Goal: Task Accomplishment & Management: Manage account settings

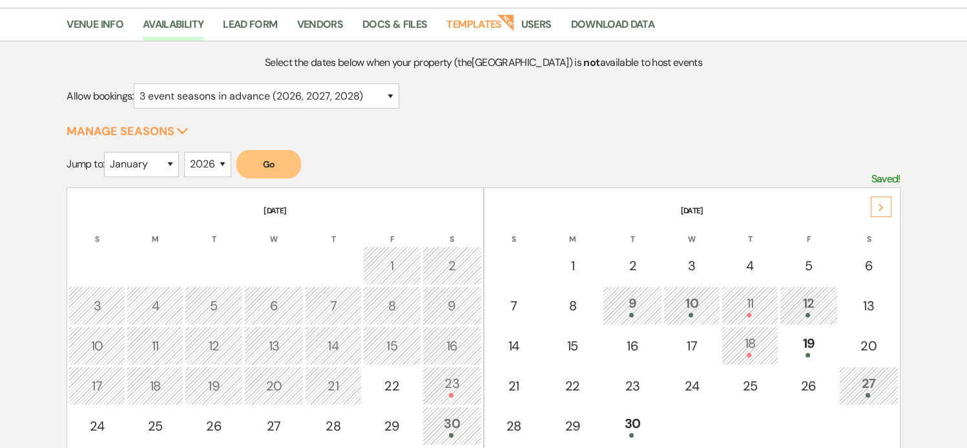
scroll to position [99, 0]
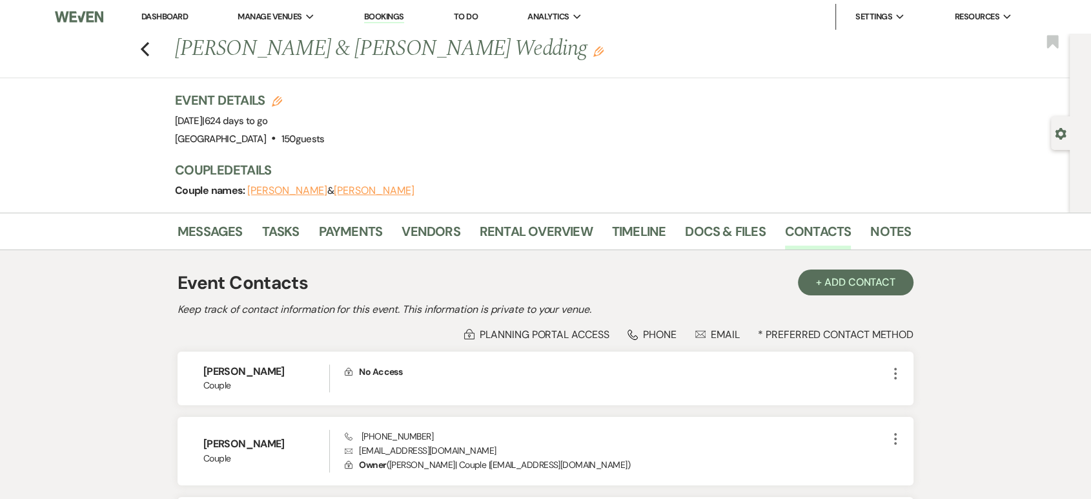
click at [168, 17] on link "Dashboard" at bounding box center [164, 16] width 46 height 11
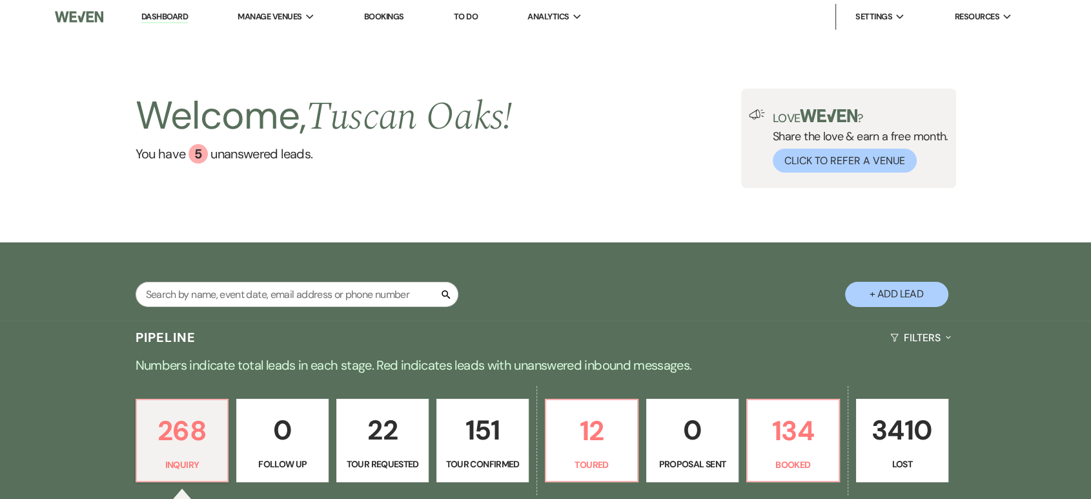
click at [904, 293] on button "+ Add Lead" at bounding box center [896, 294] width 103 height 25
click at [882, 304] on button "+ Add Lead" at bounding box center [896, 294] width 103 height 25
click at [881, 287] on button "+ Add Lead" at bounding box center [896, 294] width 103 height 25
click at [890, 302] on button "+ Add Lead" at bounding box center [896, 294] width 103 height 25
click at [864, 290] on button "+ Add Lead" at bounding box center [896, 294] width 103 height 25
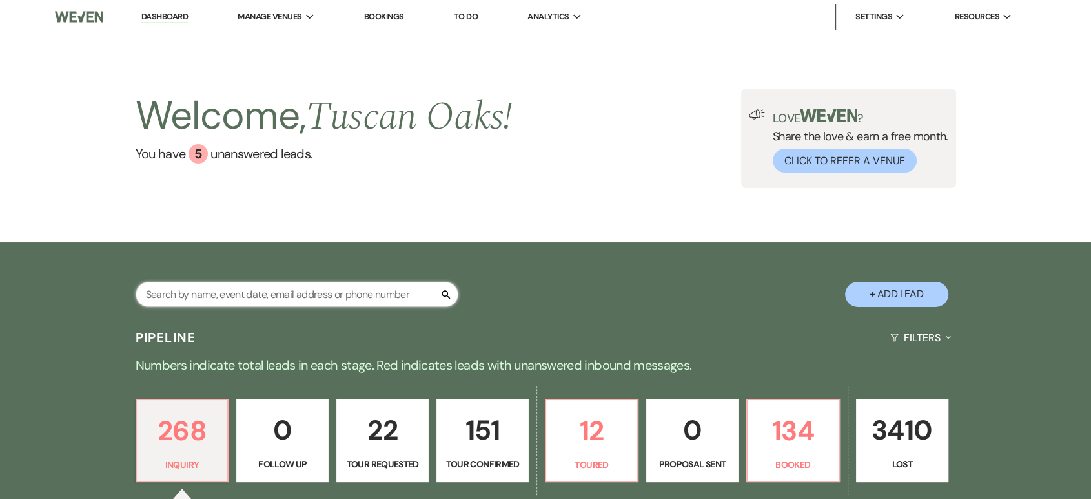
click at [316, 282] on input "text" at bounding box center [297, 294] width 323 height 25
click at [899, 300] on button "+ Add Lead" at bounding box center [896, 294] width 103 height 25
click at [230, 293] on input "text" at bounding box center [297, 294] width 323 height 25
paste input "Kacie dobson"
type input "Kacie dobson"
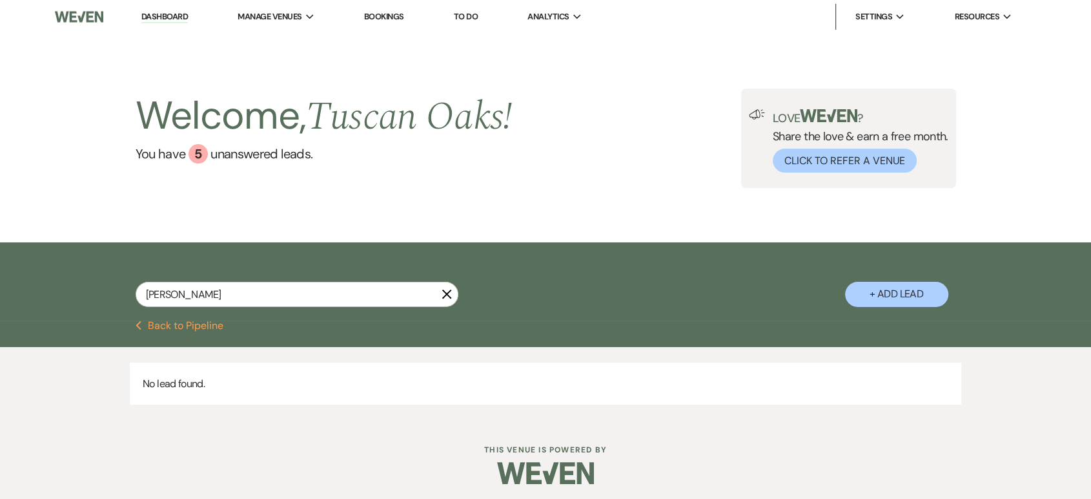
click at [878, 291] on button "+ Add Lead" at bounding box center [896, 294] width 103 height 25
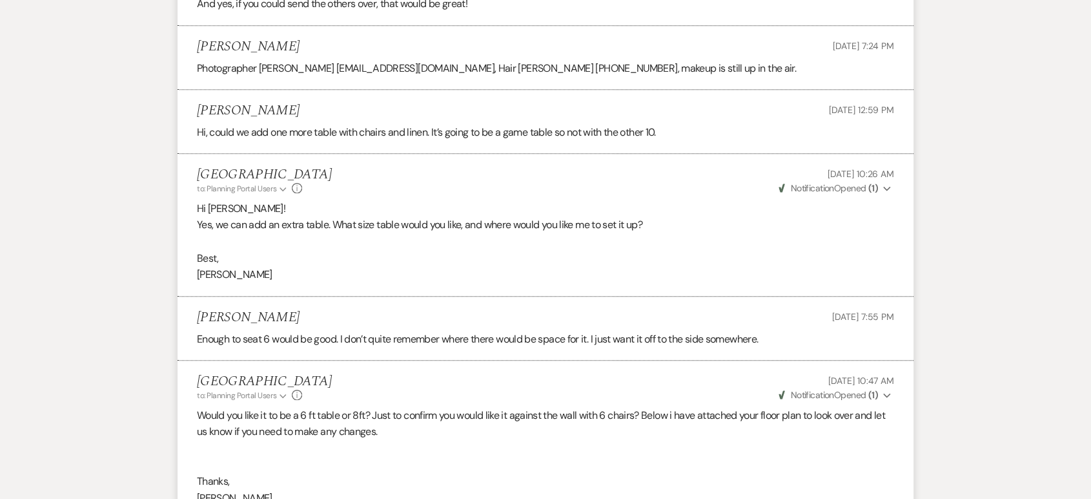
scroll to position [967, 0]
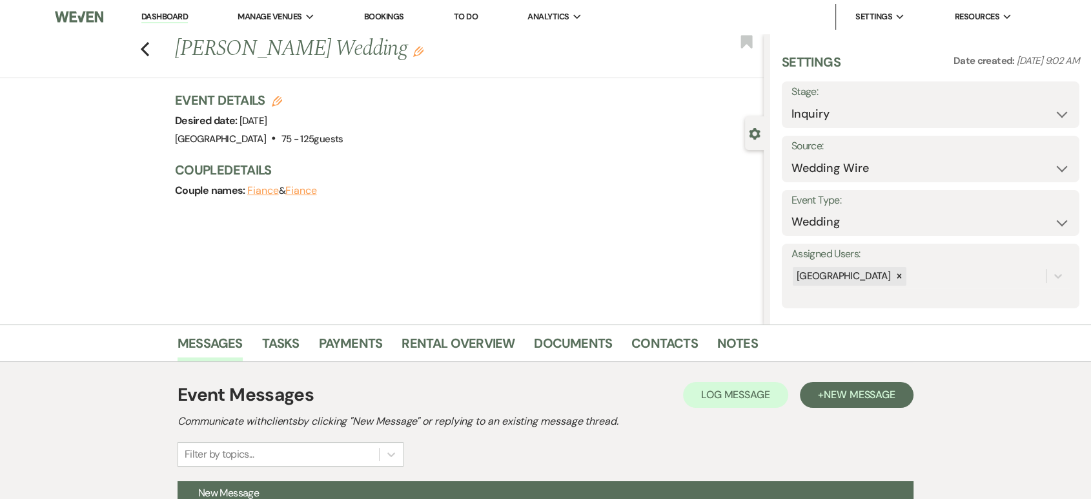
click at [181, 14] on link "Dashboard" at bounding box center [164, 17] width 46 height 12
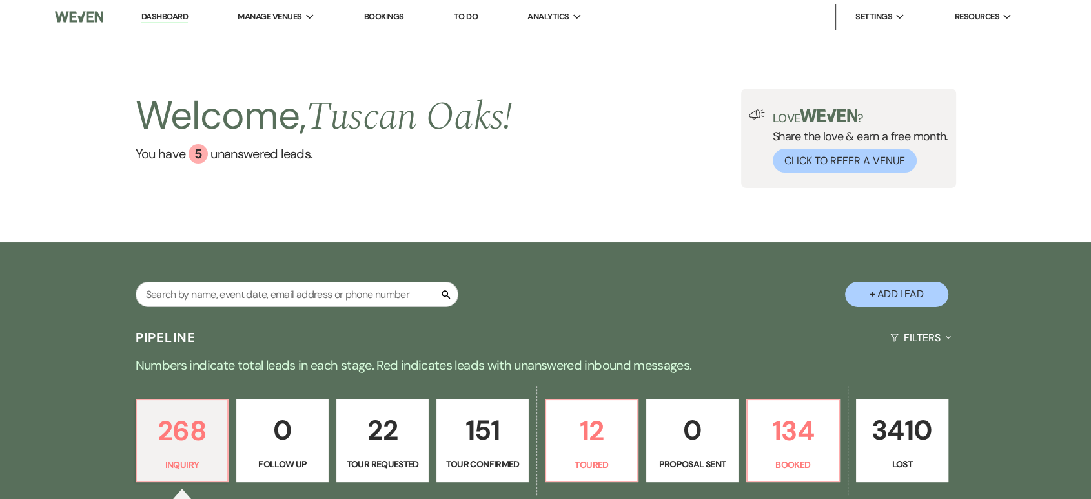
click at [864, 292] on button "+ Add Lead" at bounding box center [896, 294] width 103 height 25
select select "630"
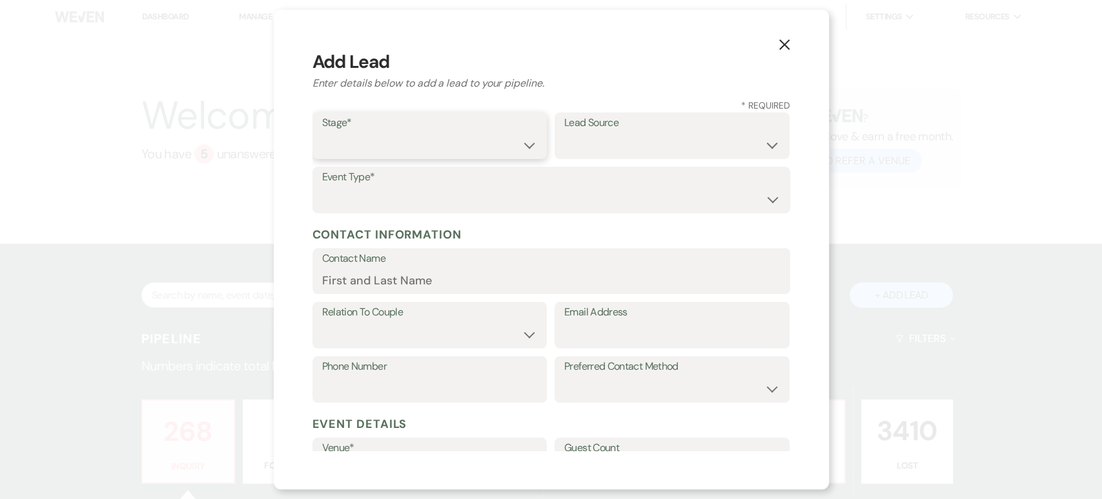
click at [444, 146] on select "Inquiry Follow Up Tour Requested Tour Confirmed Toured Proposal Sent Booked Lost" at bounding box center [430, 144] width 216 height 25
select select "1"
click at [322, 132] on select "Inquiry Follow Up Tour Requested Tour Confirmed Toured Proposal Sent Booked Lost" at bounding box center [430, 144] width 216 height 25
click at [373, 196] on select "Wedding Anniversary Party Baby Shower Bachelorette / Bachelor Party Birthday Pa…" at bounding box center [551, 199] width 458 height 25
select select "1"
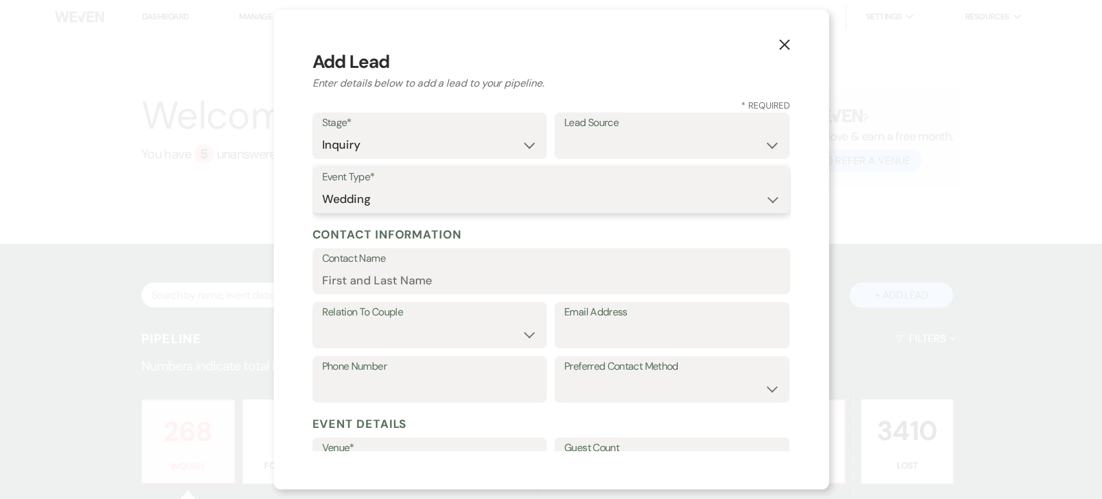
click at [322, 187] on select "Wedding Anniversary Party Baby Shower Bachelorette / Bachelor Party Birthday Pa…" at bounding box center [551, 199] width 458 height 25
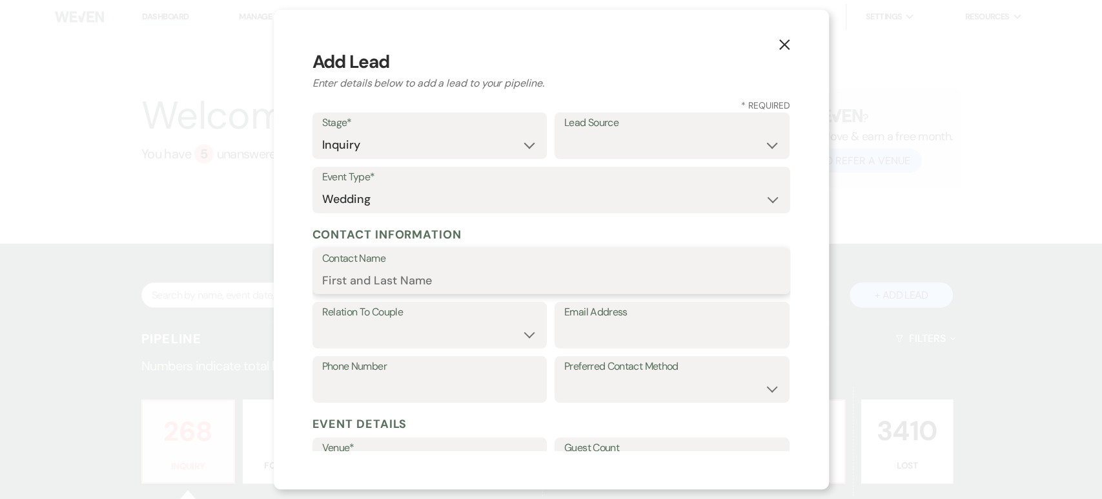
click at [341, 278] on input "Contact Name" at bounding box center [551, 279] width 458 height 25
paste input "Kacie dobson"
type input "Kacie dobson"
click at [354, 340] on select "Couple Planner Parent of Couple Family Member Friend Other" at bounding box center [430, 334] width 216 height 25
select select "1"
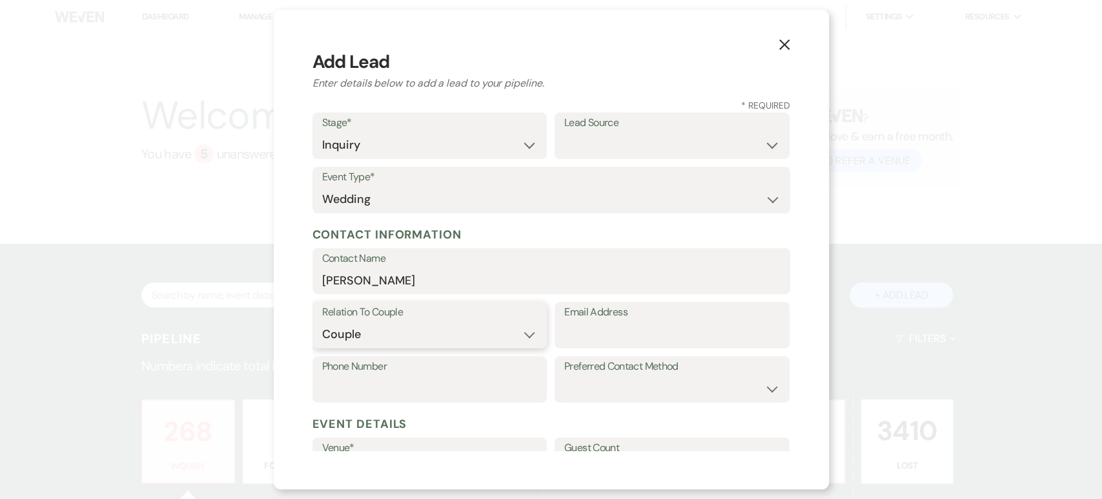
click at [322, 322] on select "Couple Planner Parent of Couple Family Member Friend Other" at bounding box center [430, 334] width 216 height 25
click at [592, 333] on input "Email Address" at bounding box center [672, 334] width 216 height 25
click at [569, 332] on input "Email Address" at bounding box center [672, 334] width 216 height 25
paste input "kddobson06@gmail.com,"
click at [608, 159] on div "Lead Source Weven Venue Website Instagram Facebook Pinterest Google The Knot We…" at bounding box center [672, 139] width 235 height 54
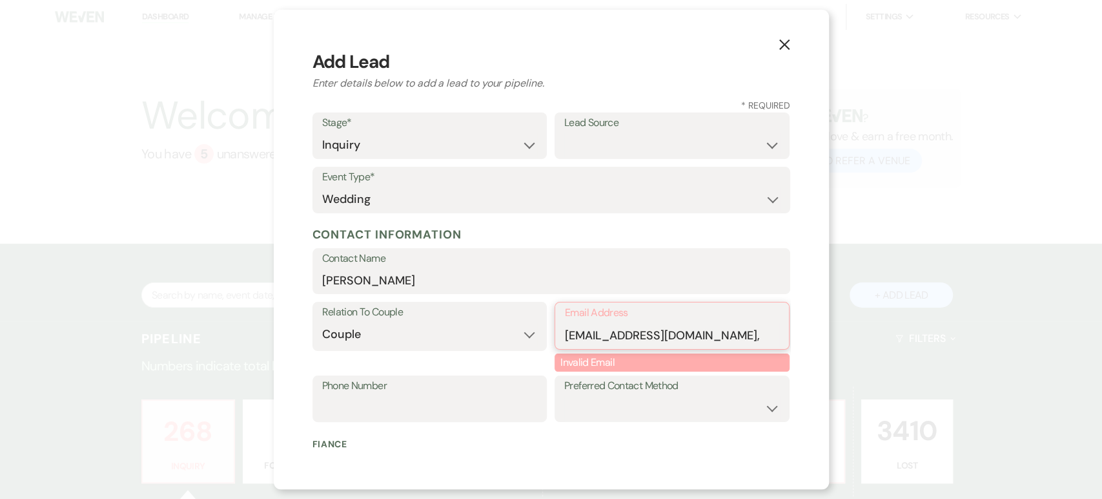
click at [702, 334] on input "kddobson06@gmail.com," at bounding box center [672, 334] width 214 height 25
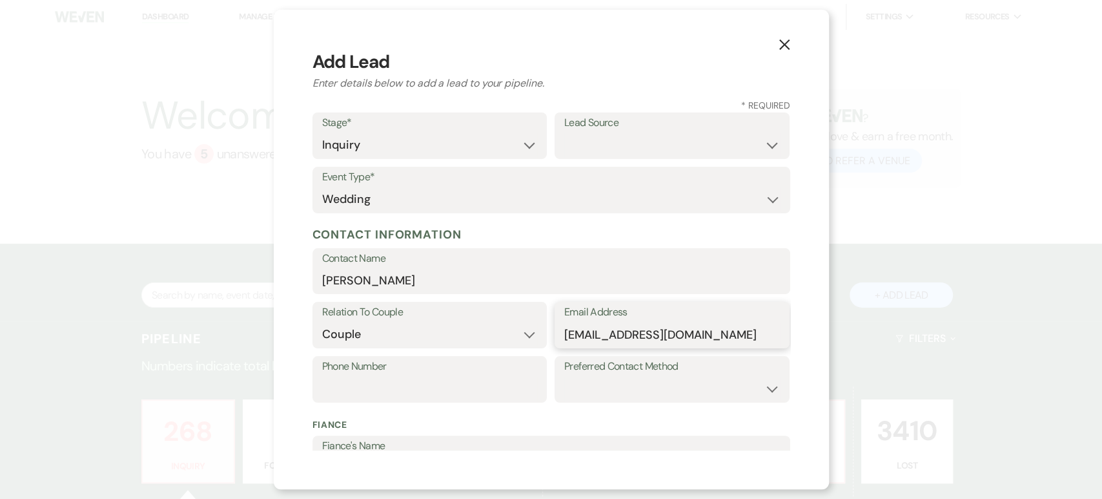
type input "kddobson06@gmail.com"
click at [367, 386] on input "Phone Number" at bounding box center [430, 388] width 216 height 25
paste input "(972) 824-5224"
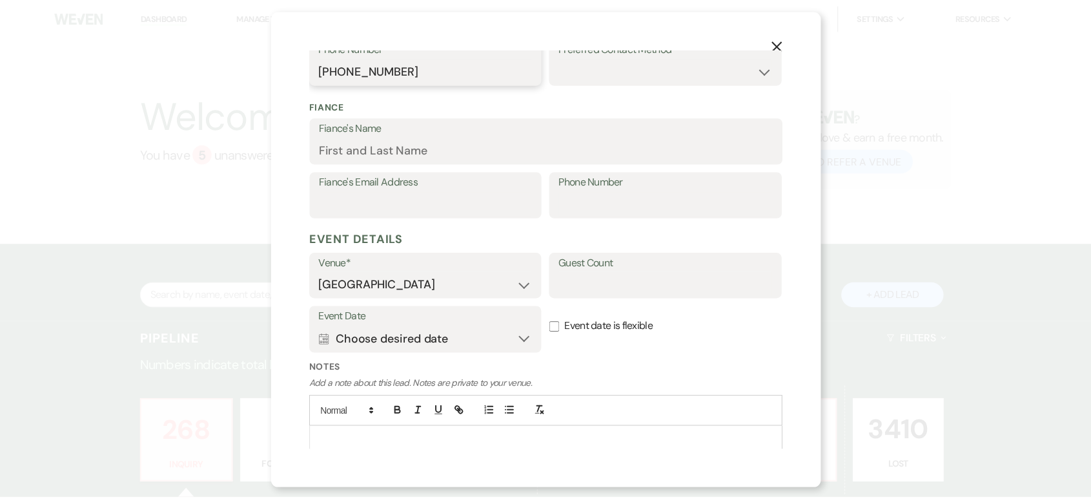
scroll to position [365, 0]
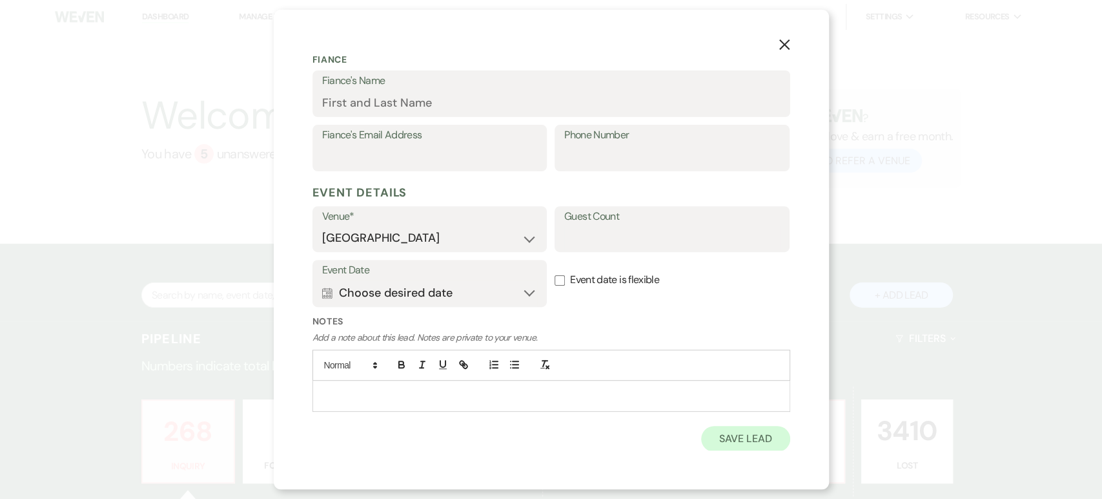
type input "(972) 824-5224"
click at [714, 444] on button "Save Lead" at bounding box center [745, 439] width 88 height 26
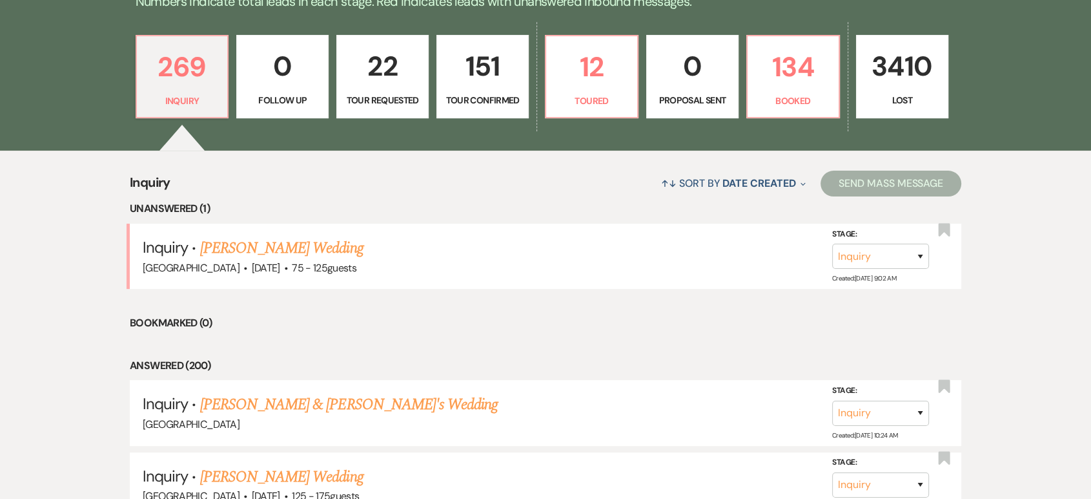
scroll to position [364, 0]
click at [261, 411] on link "Kacie Dobson & Fiance's Wedding" at bounding box center [349, 403] width 298 height 23
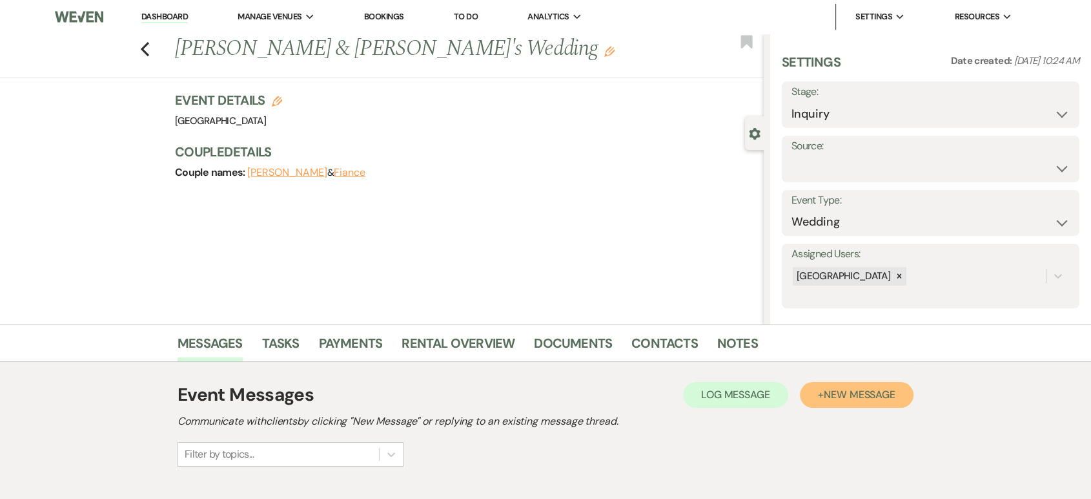
click at [829, 399] on span "New Message" at bounding box center [860, 394] width 72 height 14
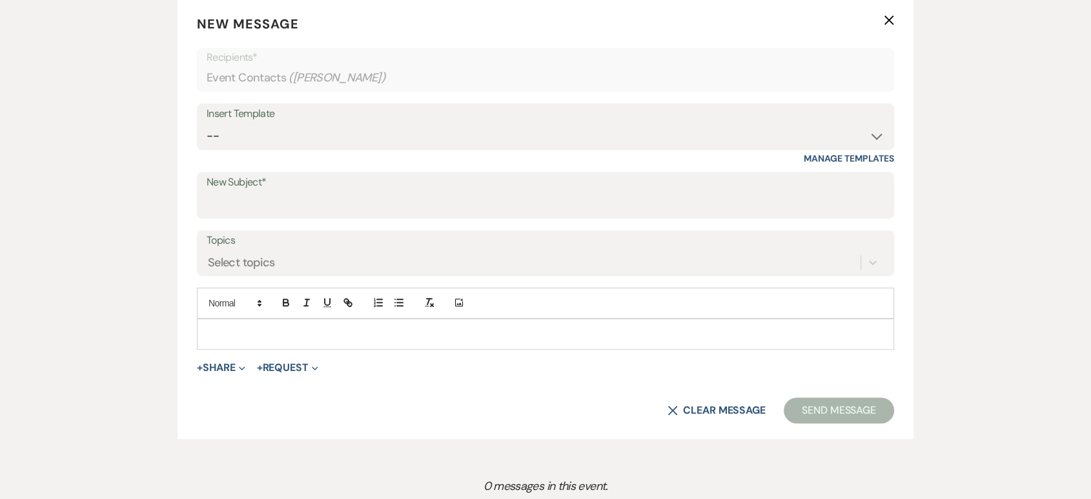
scroll to position [507, 0]
click at [333, 134] on select "-- Lead: Automated Intro Email (Wedding) Lead: 1st Follow Up Email Images Lead:…" at bounding box center [546, 135] width 678 height 25
select select "1168"
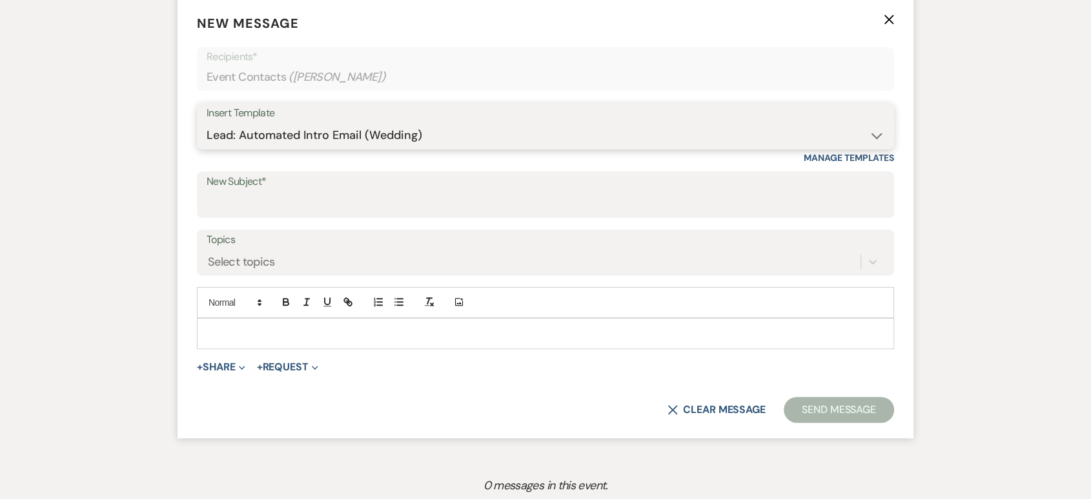
click at [207, 123] on select "-- Lead: Automated Intro Email (Wedding) Lead: 1st Follow Up Email Images Lead:…" at bounding box center [546, 135] width 678 height 25
type input "Thank you for contacting Tuscan Oaks Estate!"
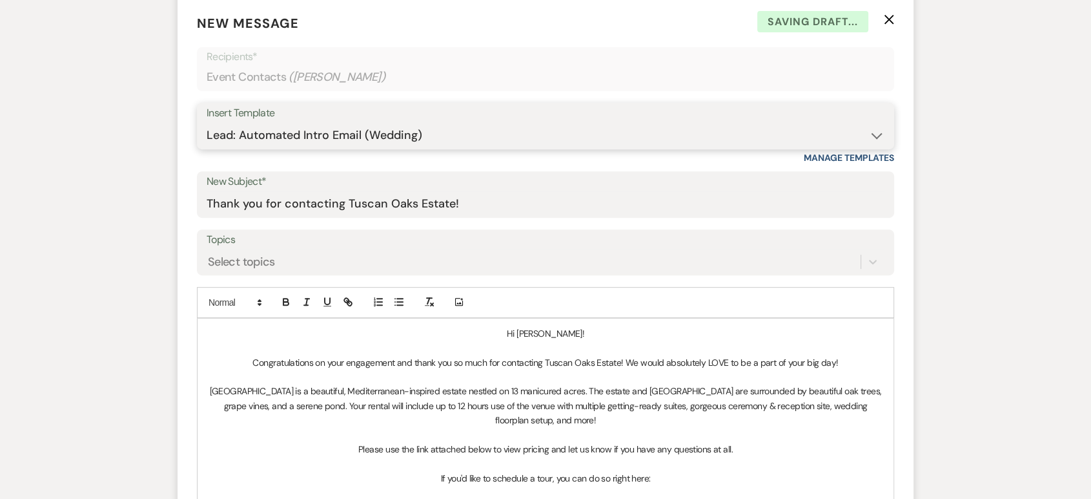
scroll to position [976, 0]
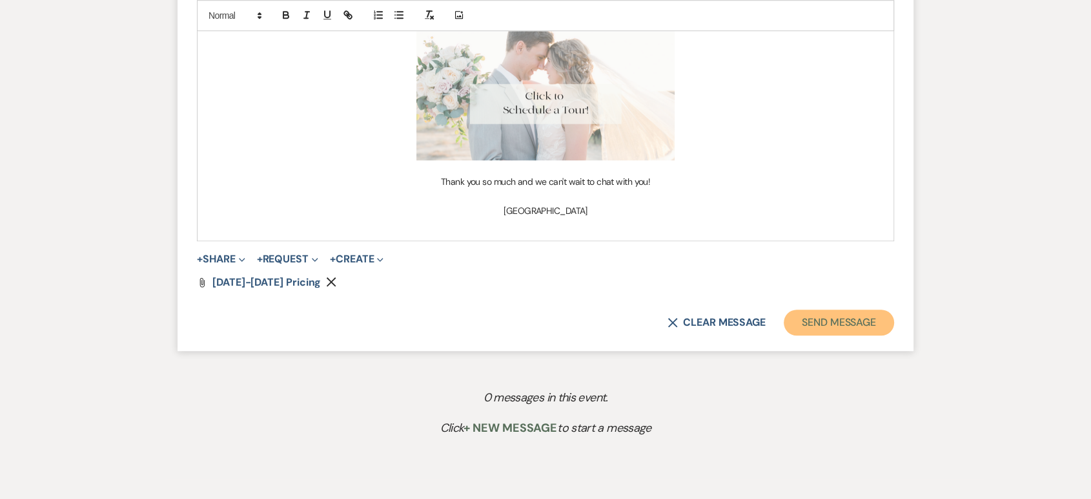
click at [859, 330] on button "Send Message" at bounding box center [839, 322] width 110 height 26
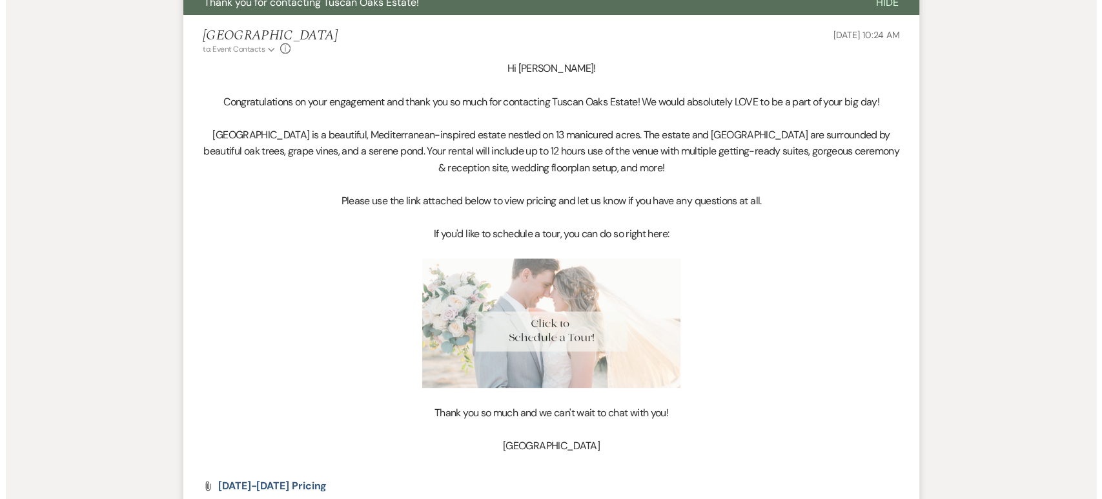
scroll to position [0, 0]
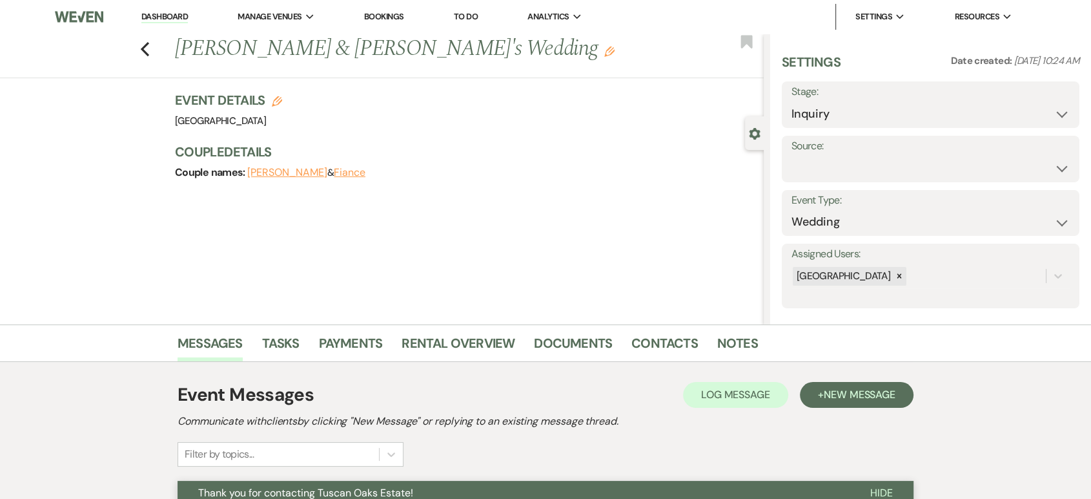
click at [180, 17] on link "Dashboard" at bounding box center [164, 17] width 46 height 12
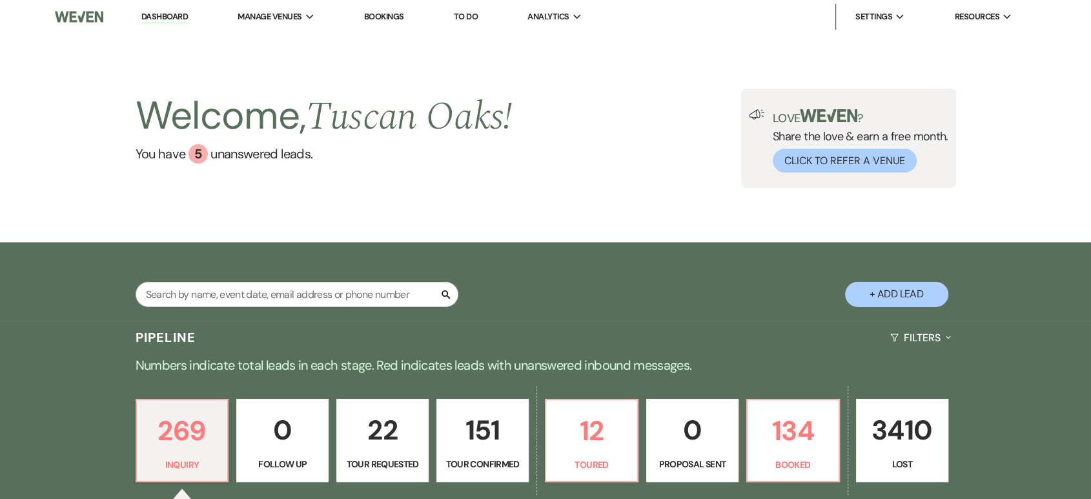
click at [868, 293] on button "+ Add Lead" at bounding box center [896, 294] width 103 height 25
select select "630"
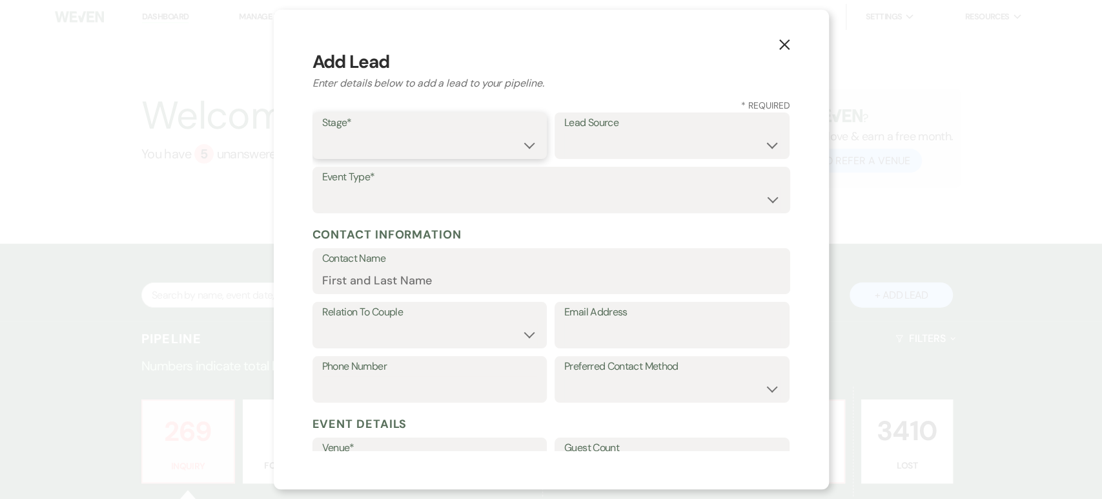
click at [500, 149] on select "Inquiry Follow Up Tour Requested Tour Confirmed Toured Proposal Sent Booked Lost" at bounding box center [430, 144] width 216 height 25
select select "1"
click at [322, 132] on select "Inquiry Follow Up Tour Requested Tour Confirmed Toured Proposal Sent Booked Lost" at bounding box center [430, 144] width 216 height 25
click at [370, 209] on select "Wedding Anniversary Party Baby Shower Bachelorette / Bachelor Party Birthday Pa…" at bounding box center [551, 199] width 458 height 25
select select "1"
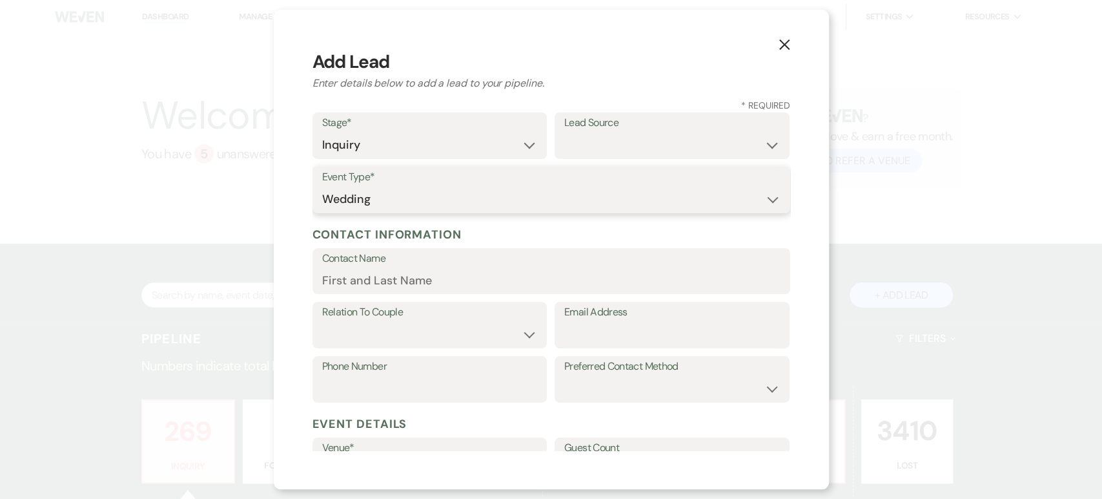
click at [322, 187] on select "Wedding Anniversary Party Baby Shower Bachelorette / Bachelor Party Birthday Pa…" at bounding box center [551, 199] width 458 height 25
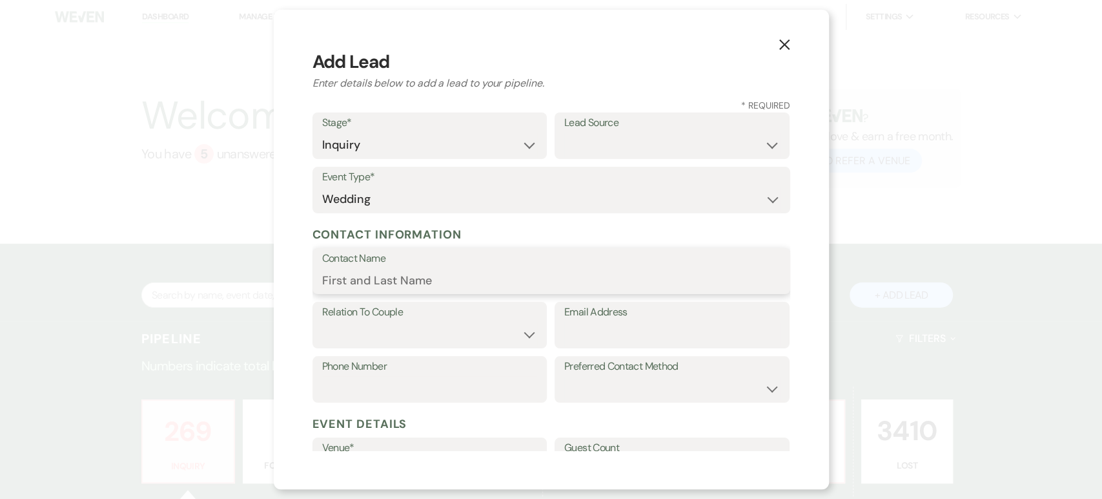
click at [355, 280] on input "Contact Name" at bounding box center [551, 279] width 458 height 25
drag, startPoint x: 355, startPoint y: 280, endPoint x: 368, endPoint y: 267, distance: 18.3
drag, startPoint x: 368, startPoint y: 267, endPoint x: 340, endPoint y: 267, distance: 28.4
click at [340, 267] on label "Contact Name" at bounding box center [551, 258] width 458 height 19
click at [340, 267] on input "Contact Name" at bounding box center [551, 279] width 458 height 25
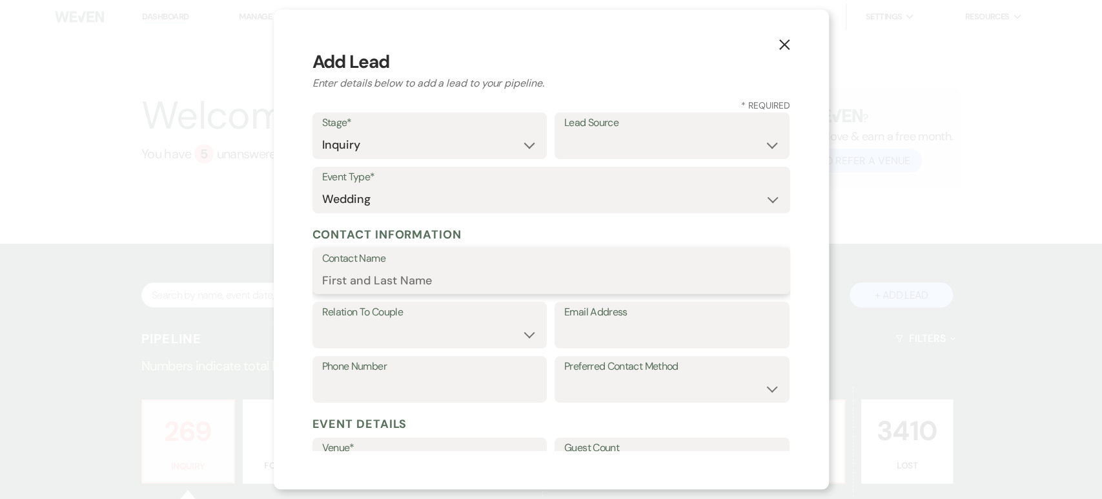
paste input "Jayci Begley"
type input "Jayci Begley"
click at [386, 334] on select "Couple Planner Parent of Couple Family Member Friend Other" at bounding box center [430, 334] width 216 height 25
select select "1"
click at [322, 322] on select "Couple Planner Parent of Couple Family Member Friend Other" at bounding box center [430, 334] width 216 height 25
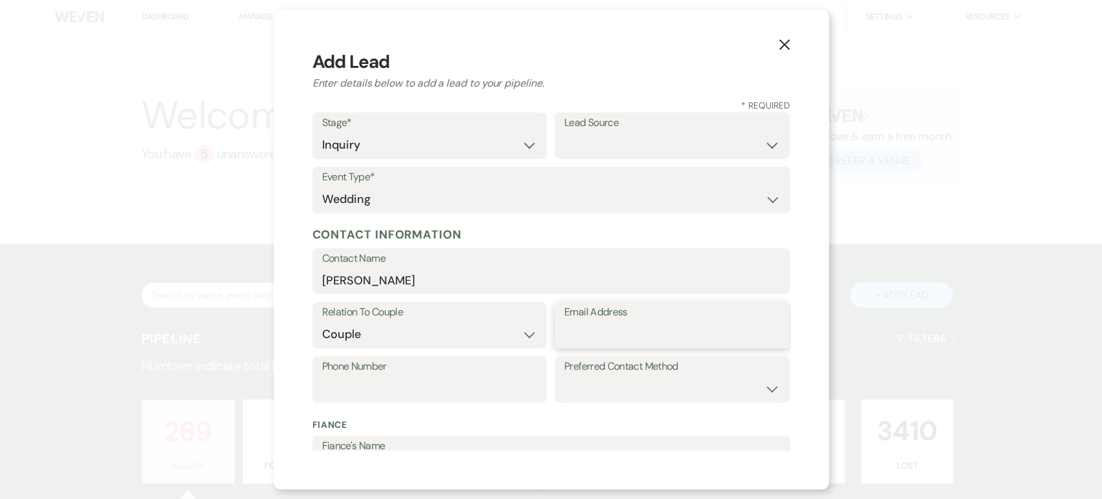
click at [592, 342] on input "Email Address" at bounding box center [672, 334] width 216 height 25
paste input "begley071902@yahoo.com,"
type input "begley071902@yahoo.com"
click at [352, 392] on input "Phone Number" at bounding box center [430, 388] width 216 height 25
paste input "(817) 966-6385"
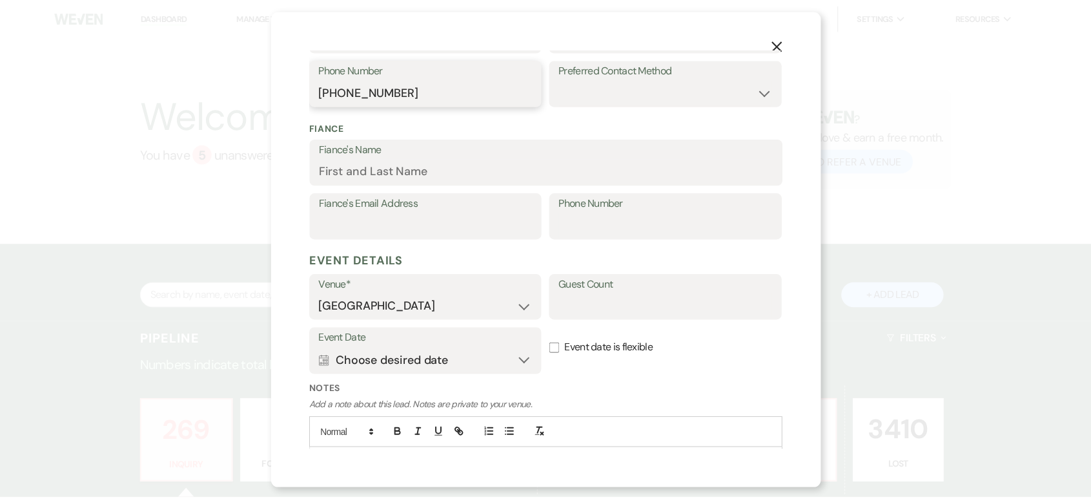
scroll to position [365, 0]
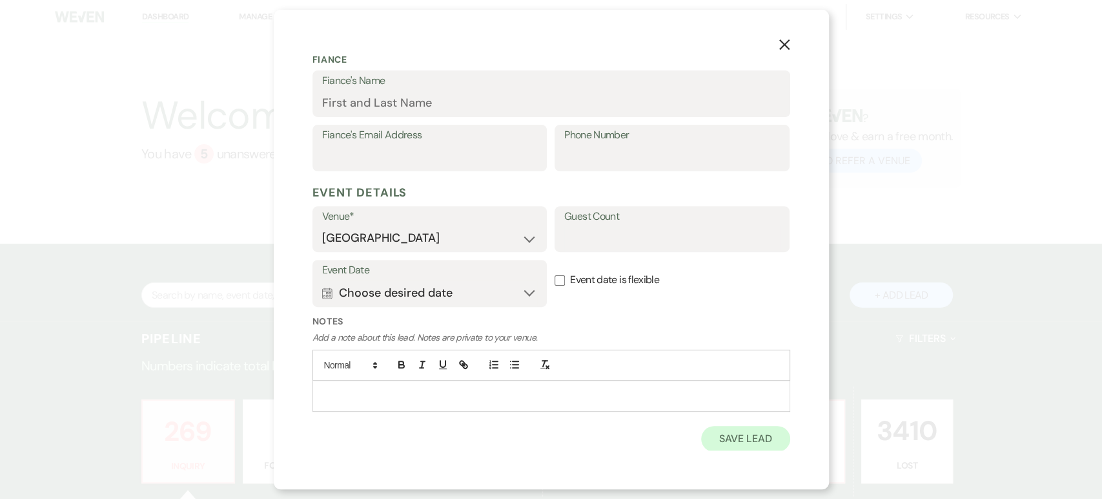
type input "(817) 966-6385"
click at [720, 436] on button "Save Lead" at bounding box center [745, 439] width 88 height 26
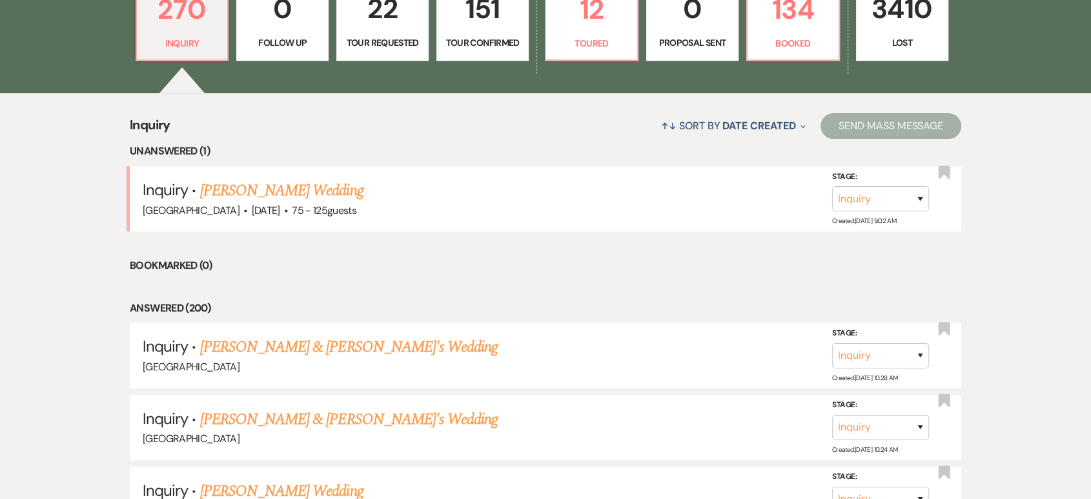
scroll to position [422, 0]
click at [269, 338] on link "Jayci Begley & Fiance's Wedding" at bounding box center [349, 345] width 298 height 23
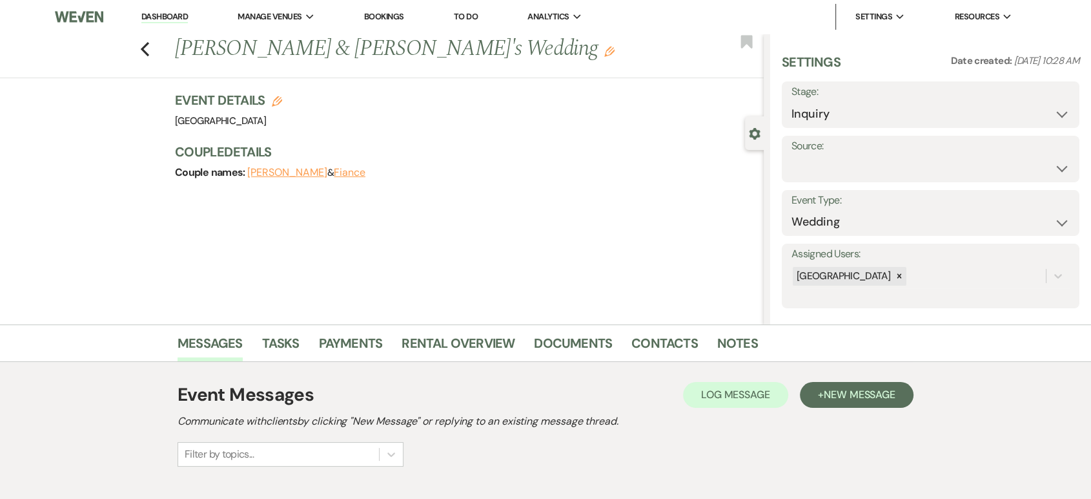
scroll to position [169, 0]
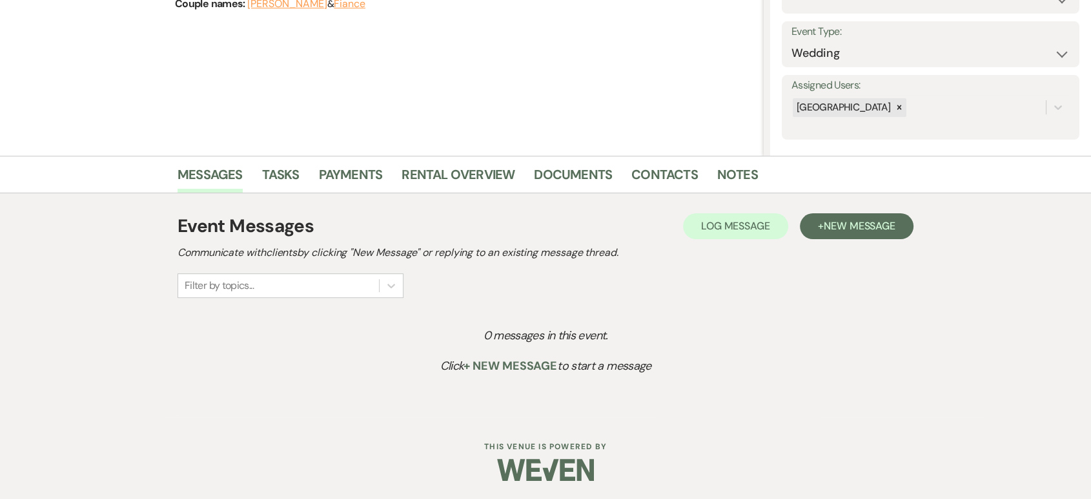
click at [848, 209] on div "Event Messages Log Log Message + New Message Communicate with clients by clicki…" at bounding box center [546, 305] width 736 height 198
click at [847, 225] on span "New Message" at bounding box center [860, 226] width 72 height 14
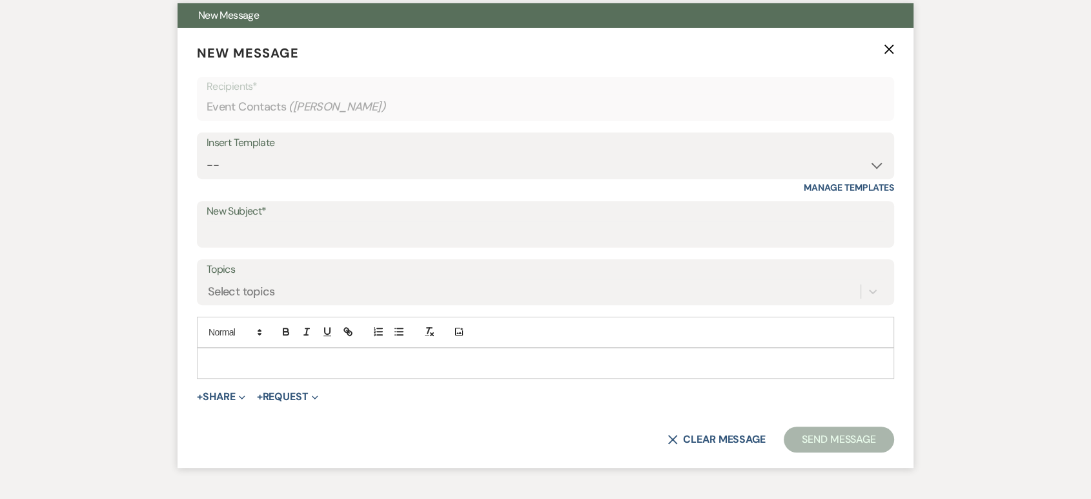
scroll to position [478, 0]
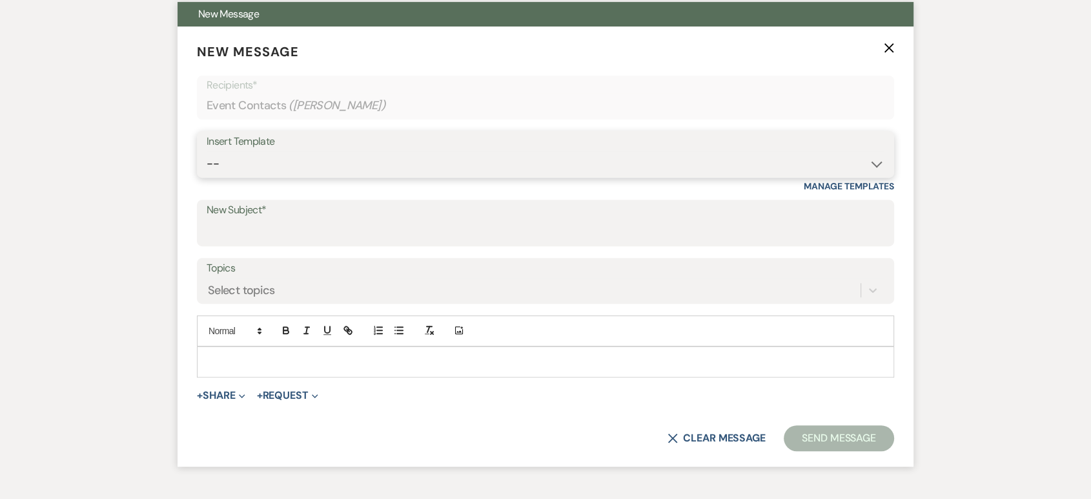
click at [245, 155] on select "-- Lead: Automated Intro Email (Wedding) Lead: 1st Follow Up Email Images Lead:…" at bounding box center [546, 163] width 678 height 25
select select "1168"
click at [207, 151] on select "-- Lead: Automated Intro Email (Wedding) Lead: 1st Follow Up Email Images Lead:…" at bounding box center [546, 163] width 678 height 25
type input "Thank you for contacting Tuscan Oaks Estate!"
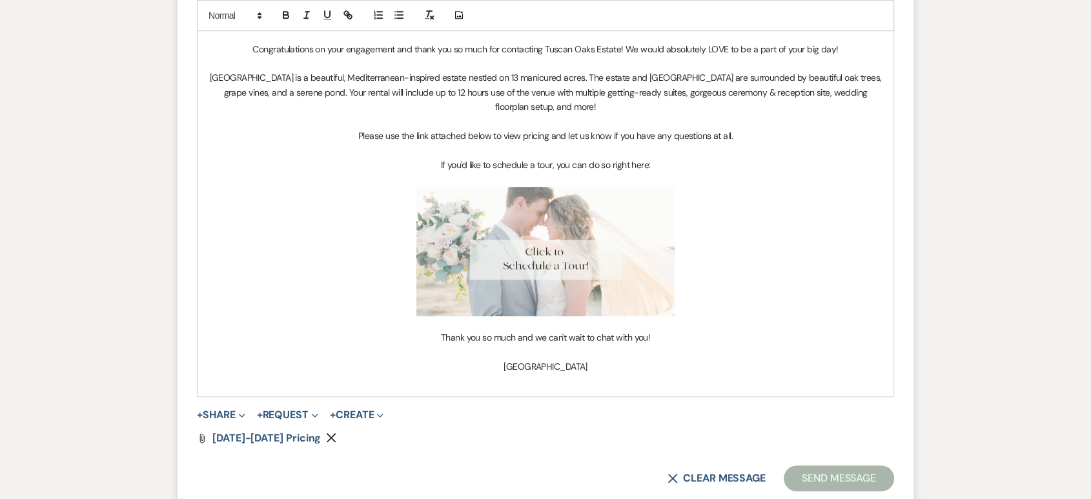
scroll to position [853, 0]
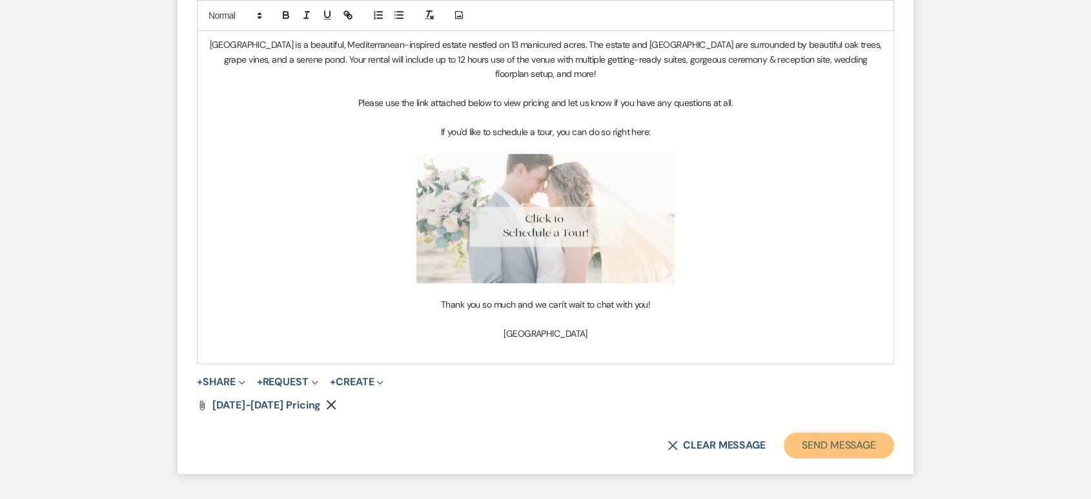
click at [843, 447] on button "Send Message" at bounding box center [839, 445] width 110 height 26
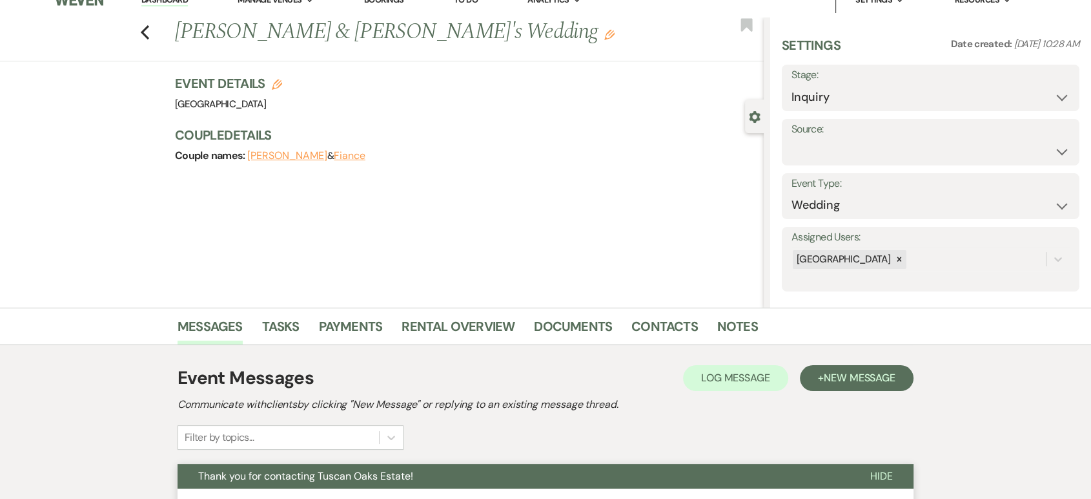
scroll to position [15, 0]
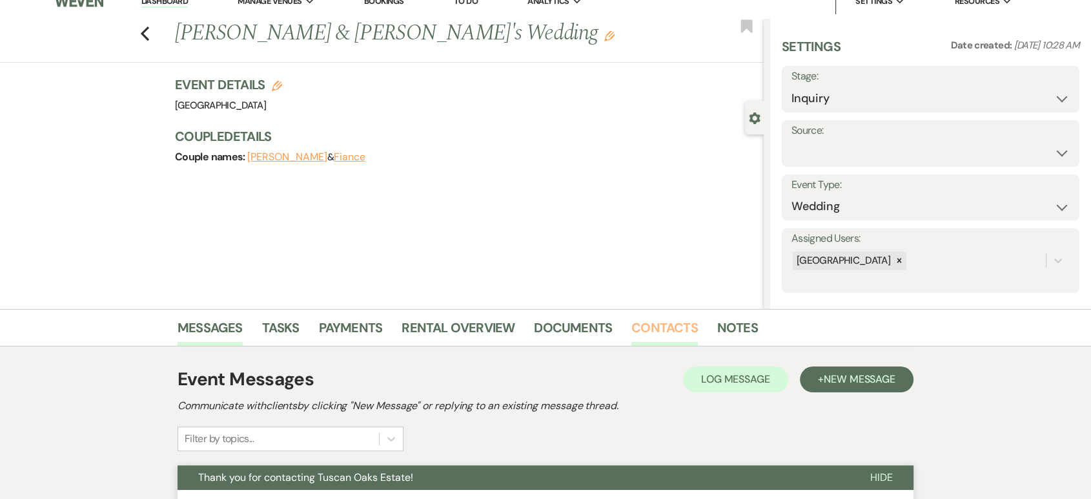
click at [650, 322] on link "Contacts" at bounding box center [665, 331] width 67 height 28
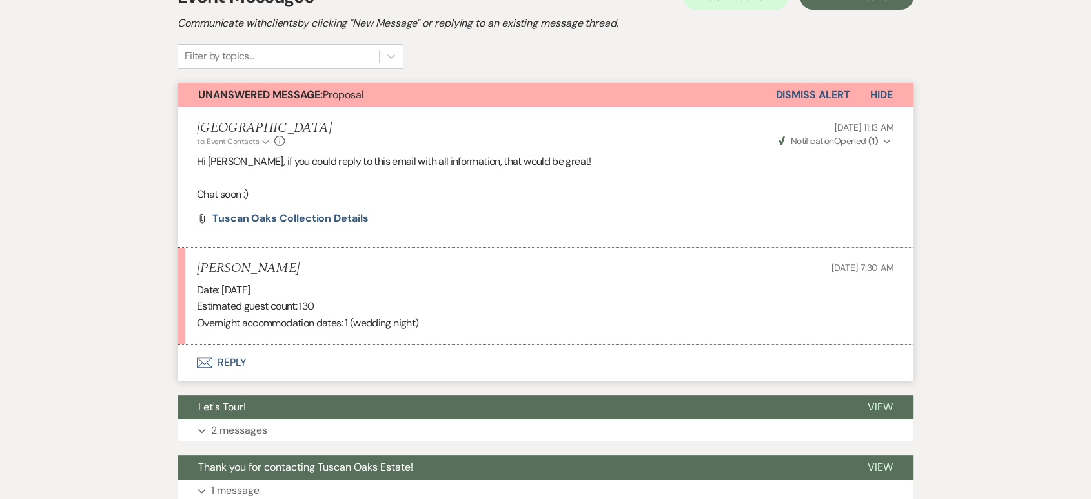
scroll to position [498, 0]
